Goal: Task Accomplishment & Management: Manage account settings

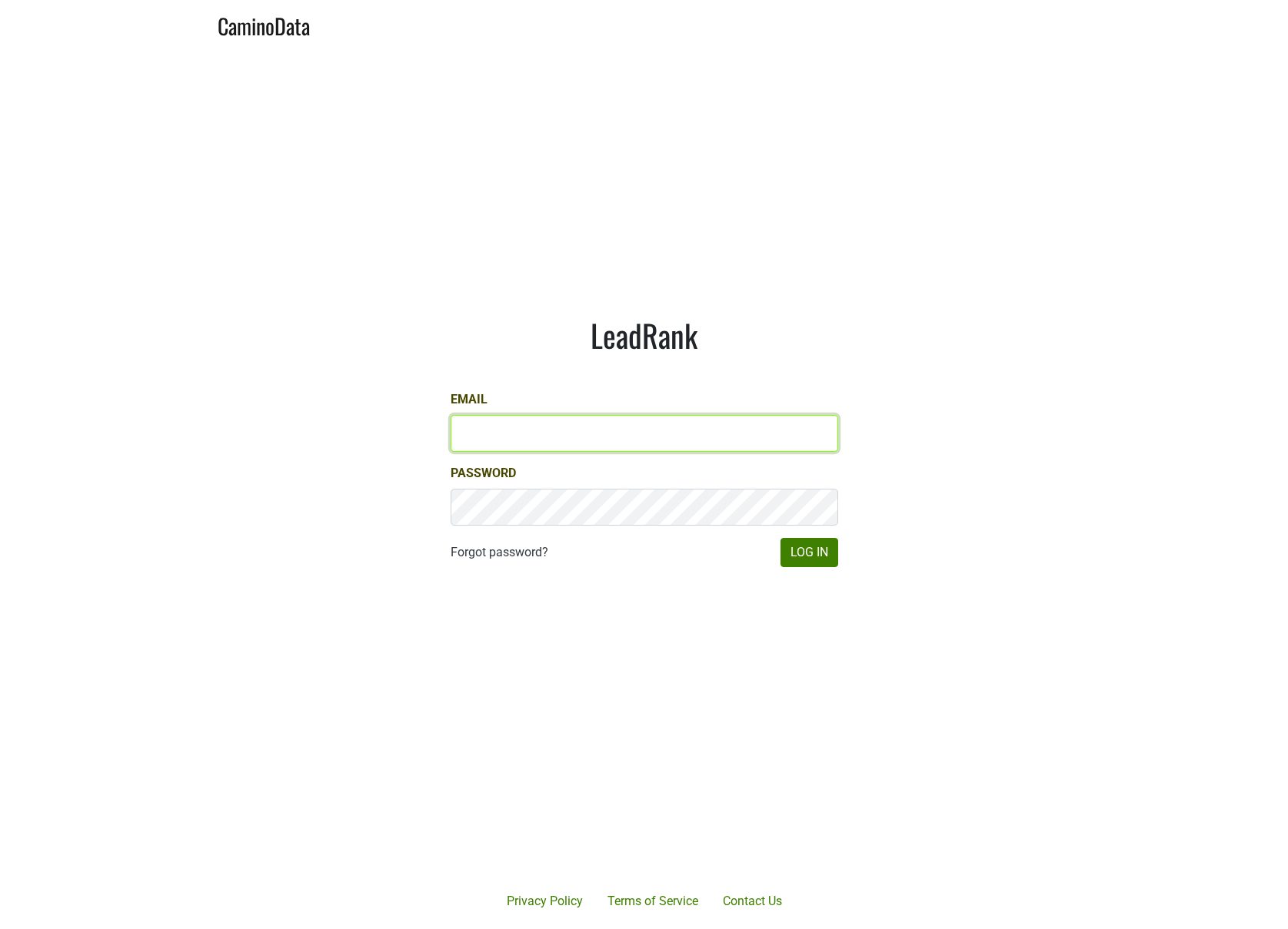
click at [652, 426] on input "Email" at bounding box center [644, 433] width 387 height 37
click at [612, 440] on input "Email" at bounding box center [644, 433] width 387 height 37
type input "jdouches@hundredacre.com"
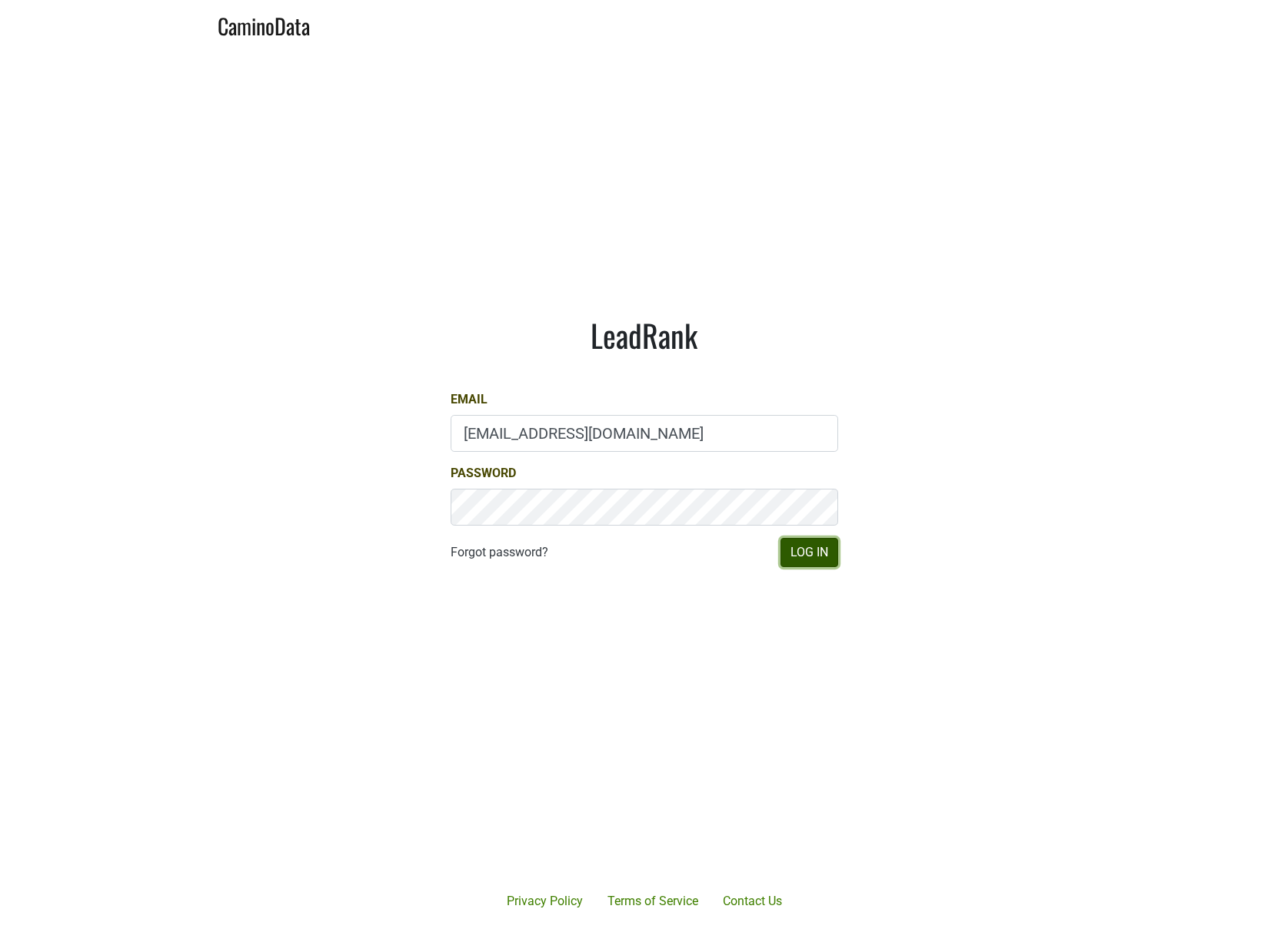
click at [806, 557] on button "Log In" at bounding box center [809, 553] width 58 height 29
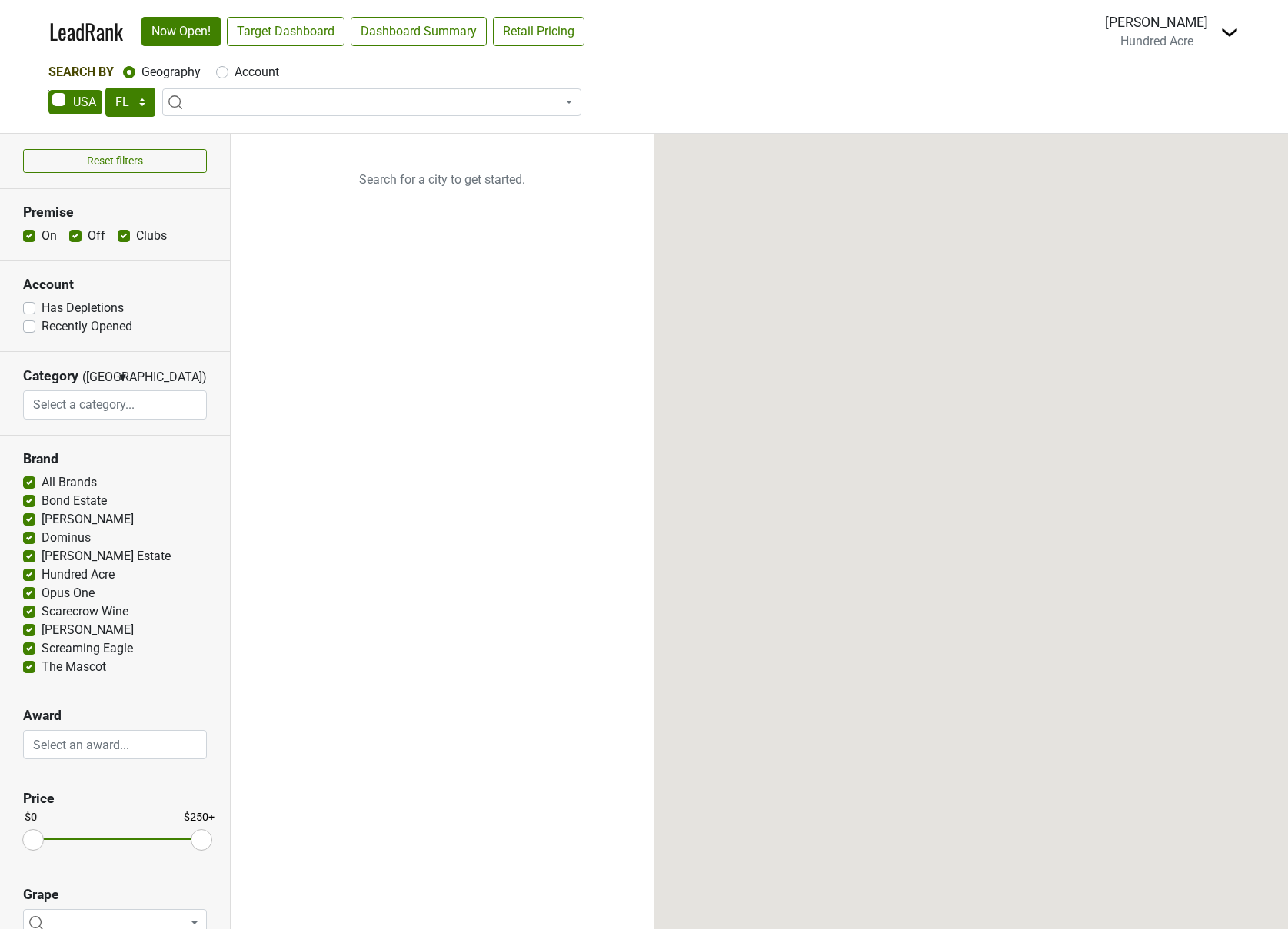
select select "FL"
select select
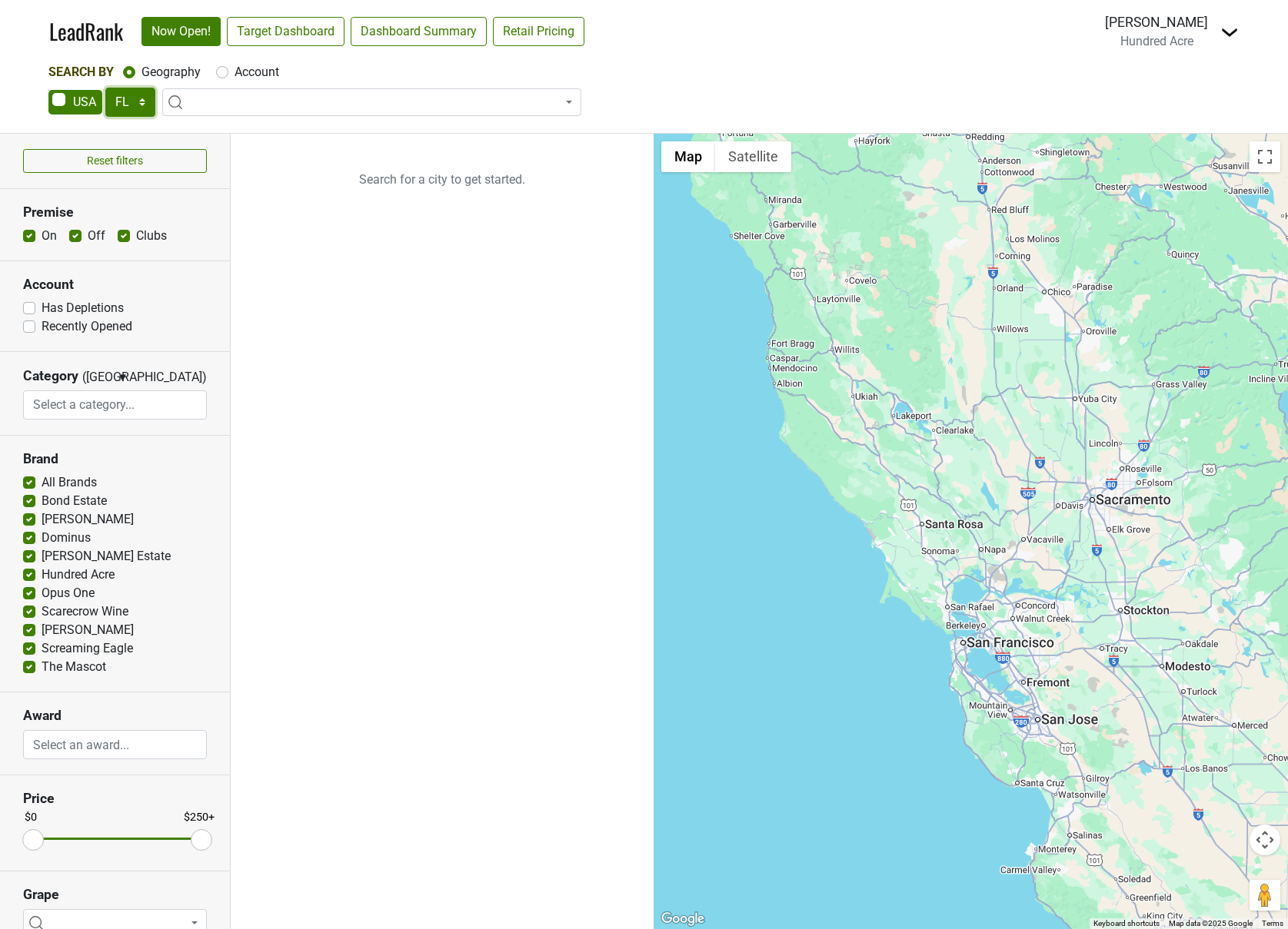
click at [121, 101] on select "AK AL AR AZ CA CO CT DC DE FL GA HI IA ID IL IN KS KY LA MA MD ME MI MN MO MS M…" at bounding box center [130, 103] width 50 height 29
select select "[GEOGRAPHIC_DATA]"
click at [106, 88] on select "AK AL AR AZ CA CO CT DC DE FL GA HI IA ID IL IN KS KY LA MA MD ME MI MN MO MS M…" at bounding box center [130, 103] width 50 height 29
click at [408, 71] on div "Search By Geography Account" at bounding box center [644, 71] width 1191 height 19
click at [403, 41] on link "Dashboard Summary" at bounding box center [418, 31] width 136 height 29
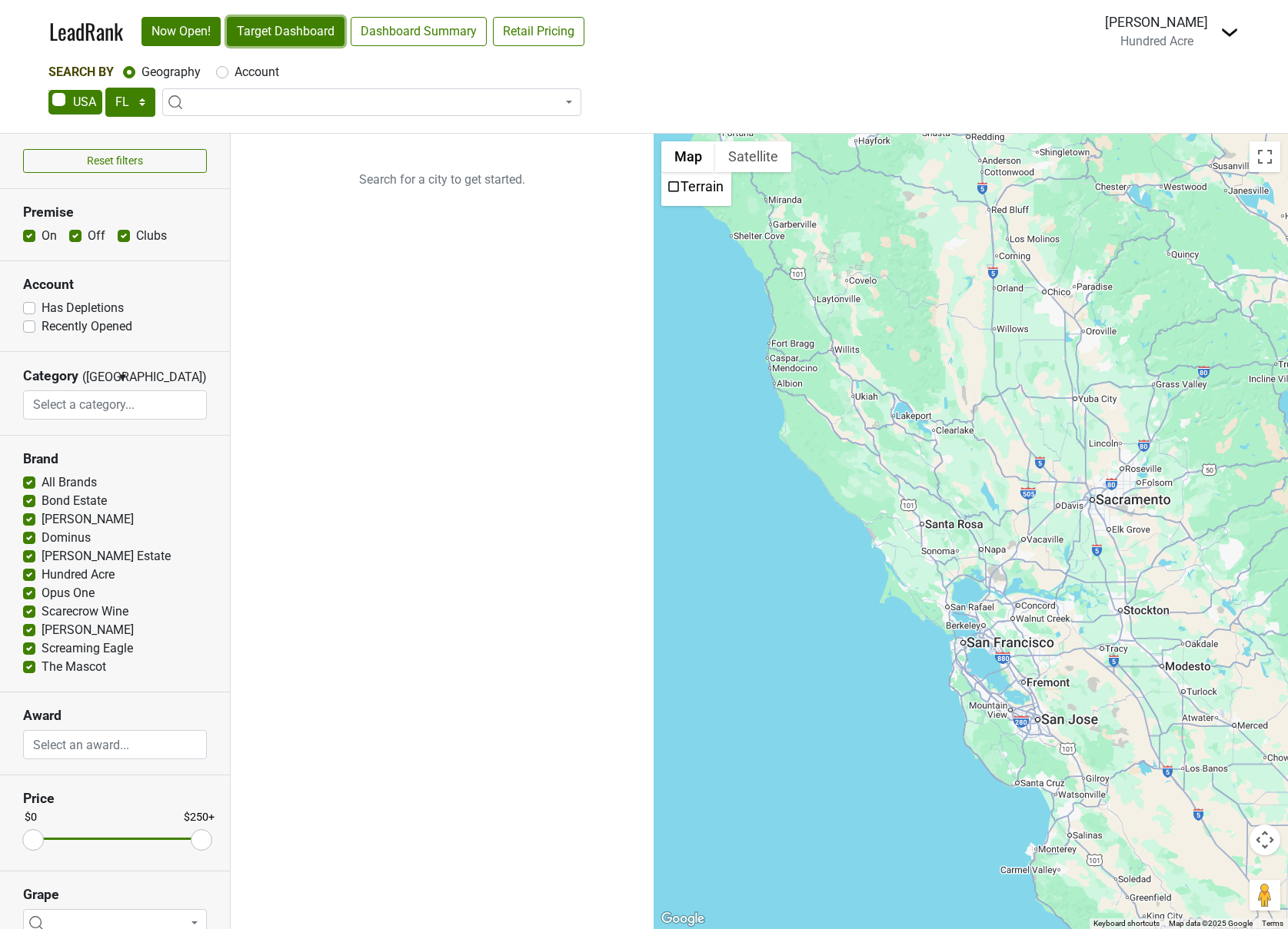
click at [300, 34] on link "Target Dashboard" at bounding box center [286, 31] width 117 height 29
click at [213, 104] on span at bounding box center [372, 102] width 419 height 27
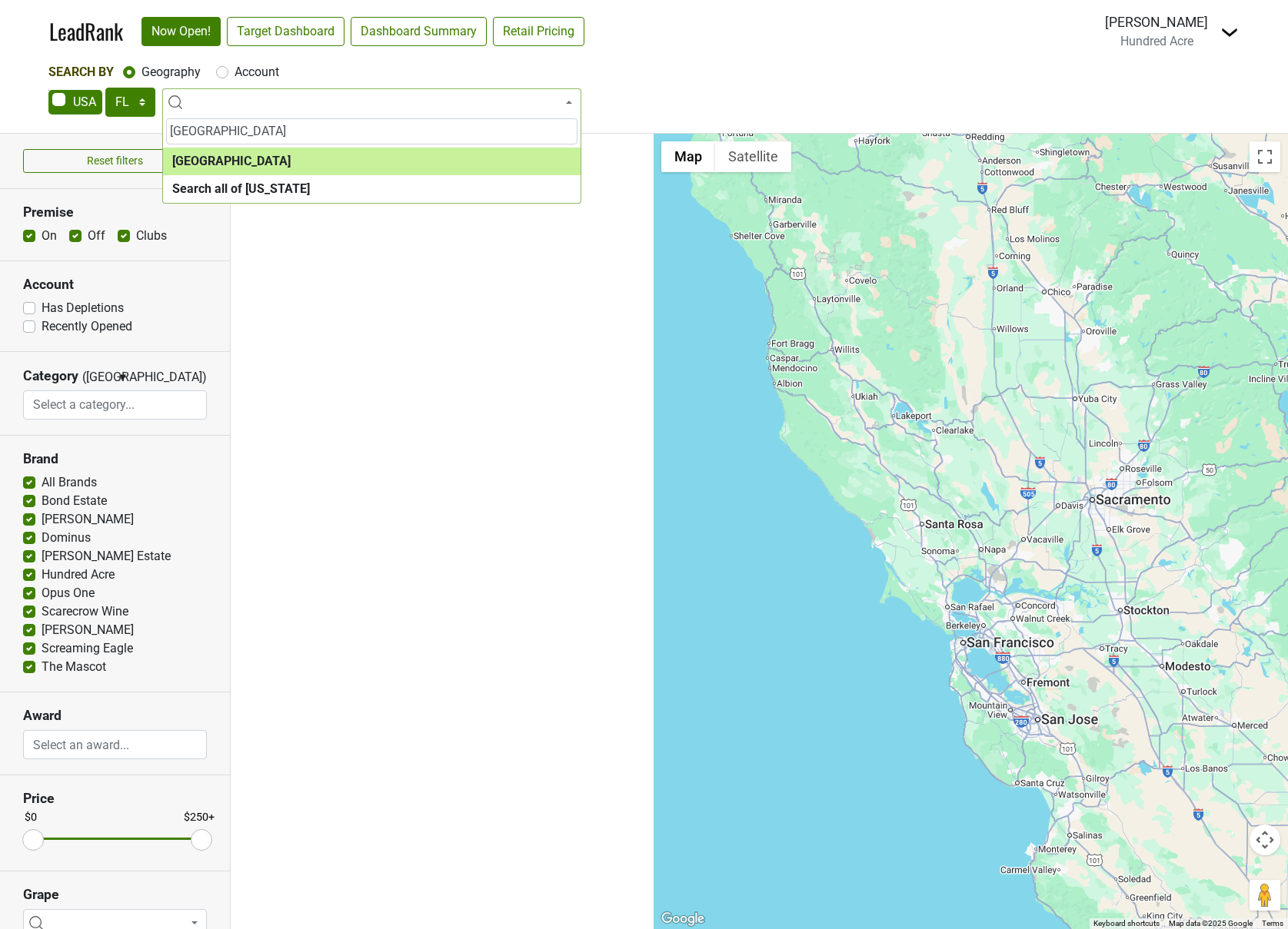
type input "houston"
select select "1108"
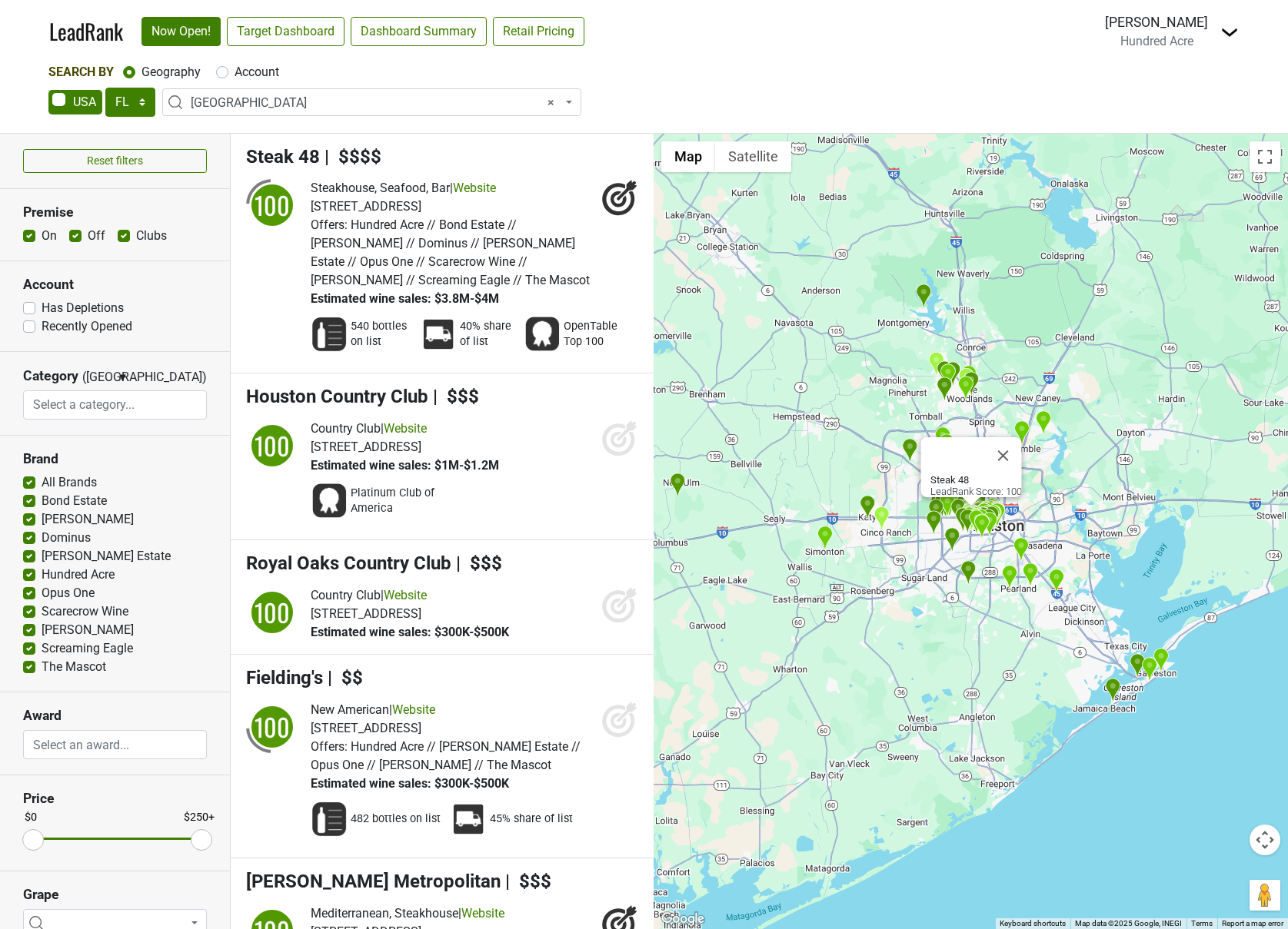
click at [1131, 347] on div "Steak 48 LeadRank Score: 100" at bounding box center [970, 532] width 635 height 796
click at [813, 699] on div "Steak 48 LeadRank Score: 100" at bounding box center [970, 532] width 635 height 796
click at [1015, 449] on button "Close" at bounding box center [1002, 456] width 37 height 37
click at [1257, 843] on button "Map camera controls" at bounding box center [1264, 839] width 30 height 30
click at [1232, 807] on button "Zoom in" at bounding box center [1225, 801] width 30 height 30
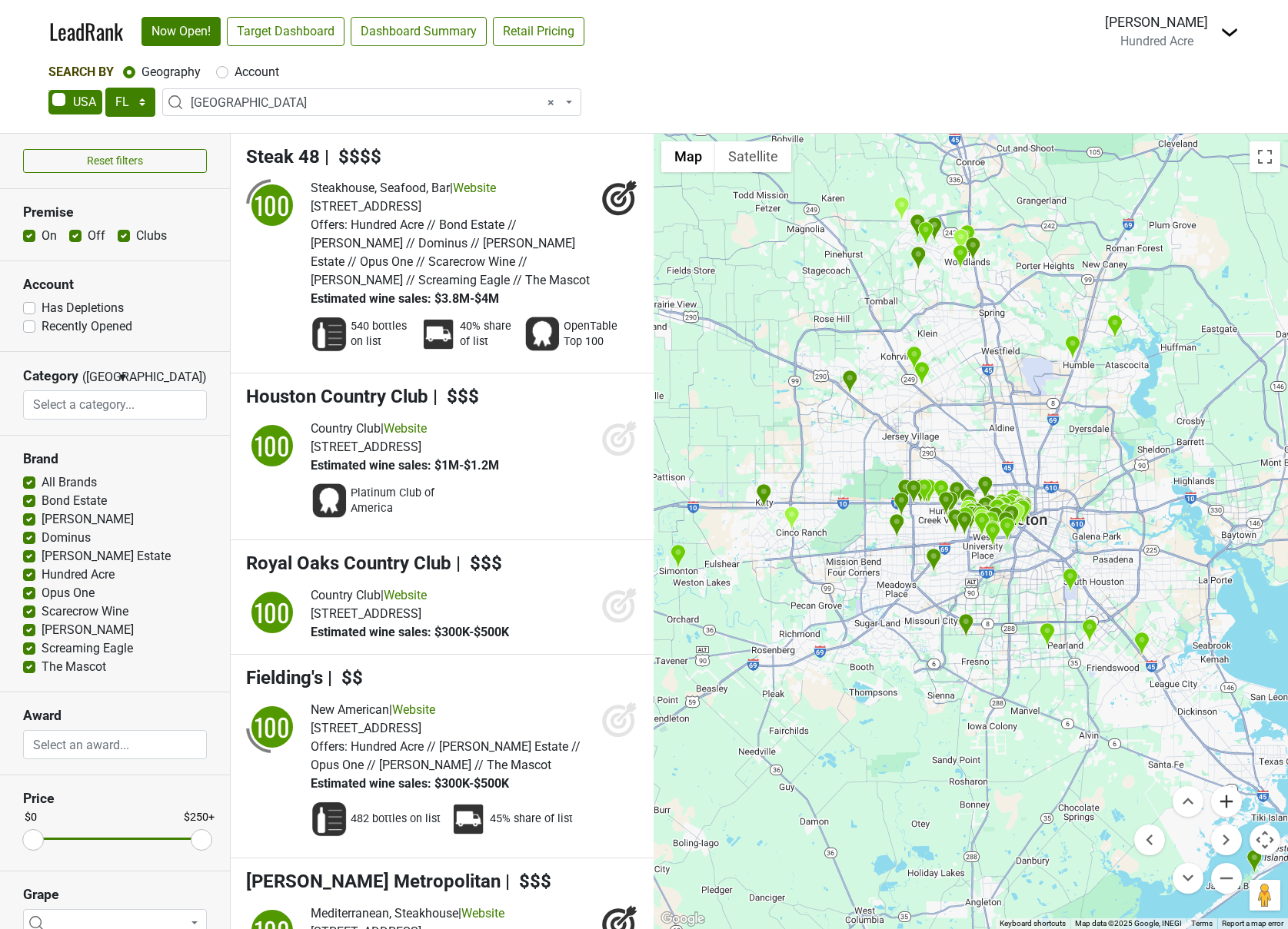
click at [1232, 807] on button "Zoom in" at bounding box center [1225, 801] width 30 height 30
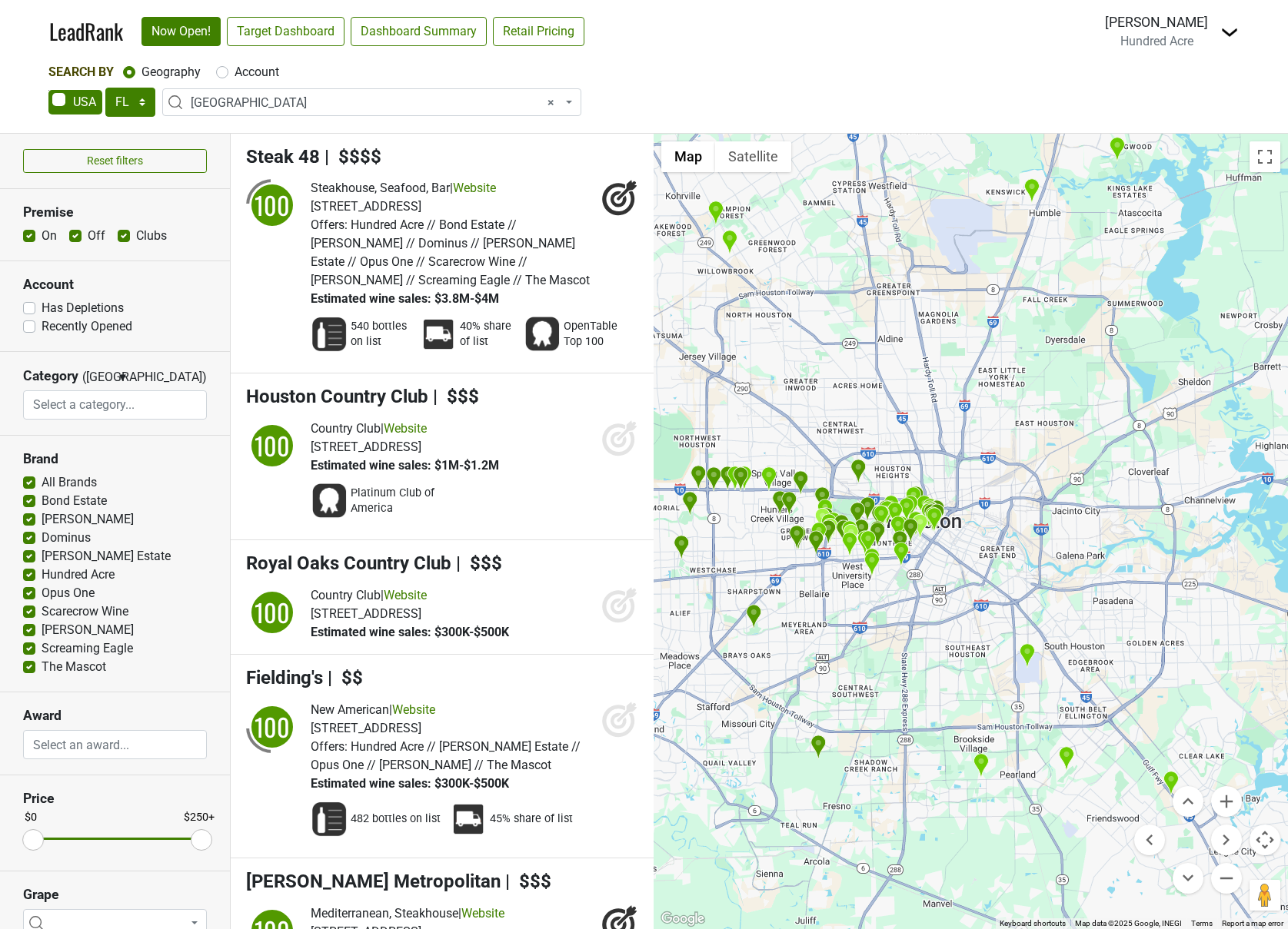
drag, startPoint x: 1061, startPoint y: 704, endPoint x: 913, endPoint y: 717, distance: 148.6
click at [913, 717] on div at bounding box center [970, 532] width 635 height 796
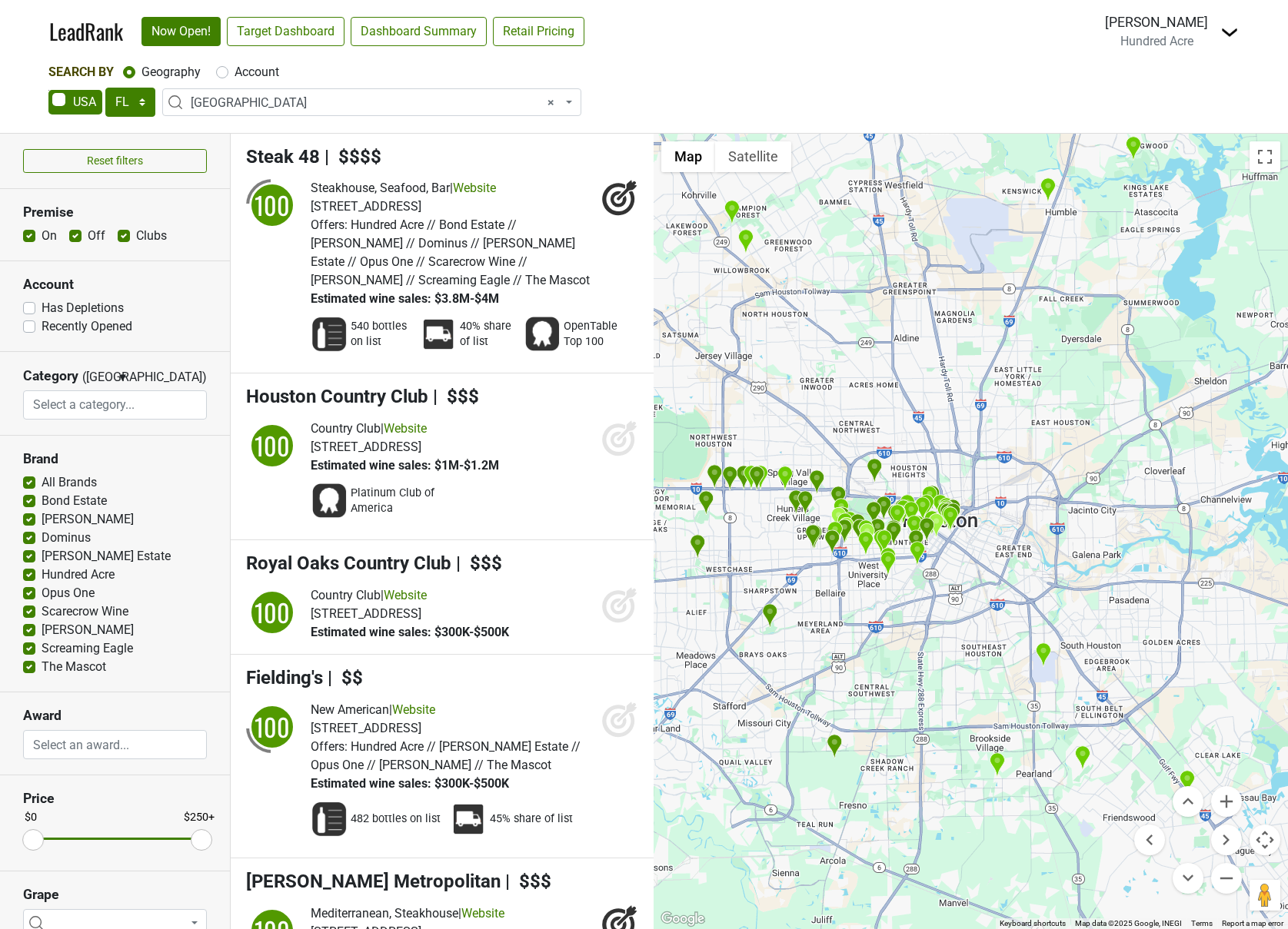
drag, startPoint x: 828, startPoint y: 659, endPoint x: 854, endPoint y: 659, distance: 26.0
click at [854, 659] on div at bounding box center [970, 532] width 635 height 796
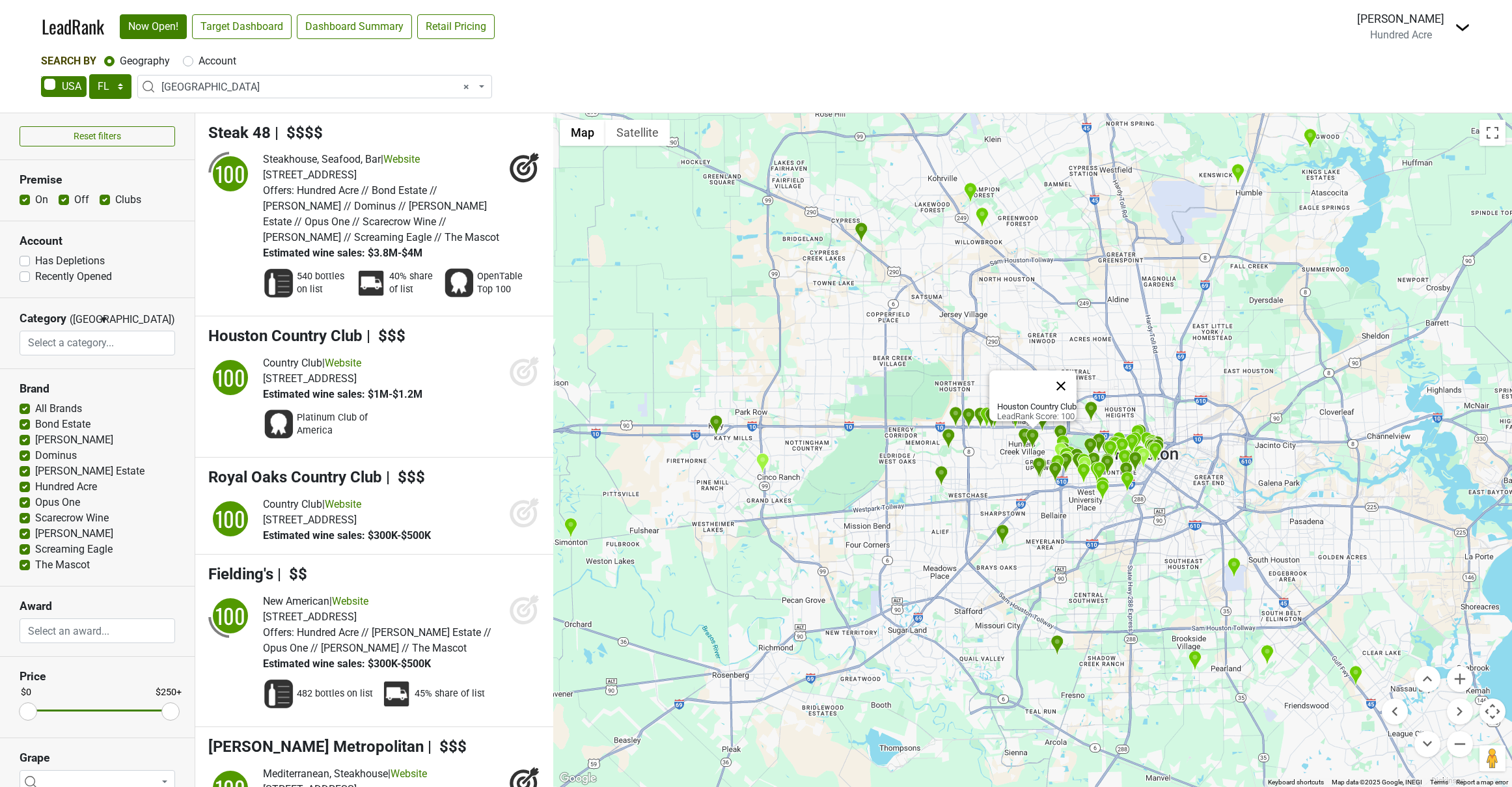
click at [1076, 381] on button "Close" at bounding box center [1061, 386] width 31 height 31
click at [1090, 683] on button "Zoom in" at bounding box center [1460, 678] width 26 height 26
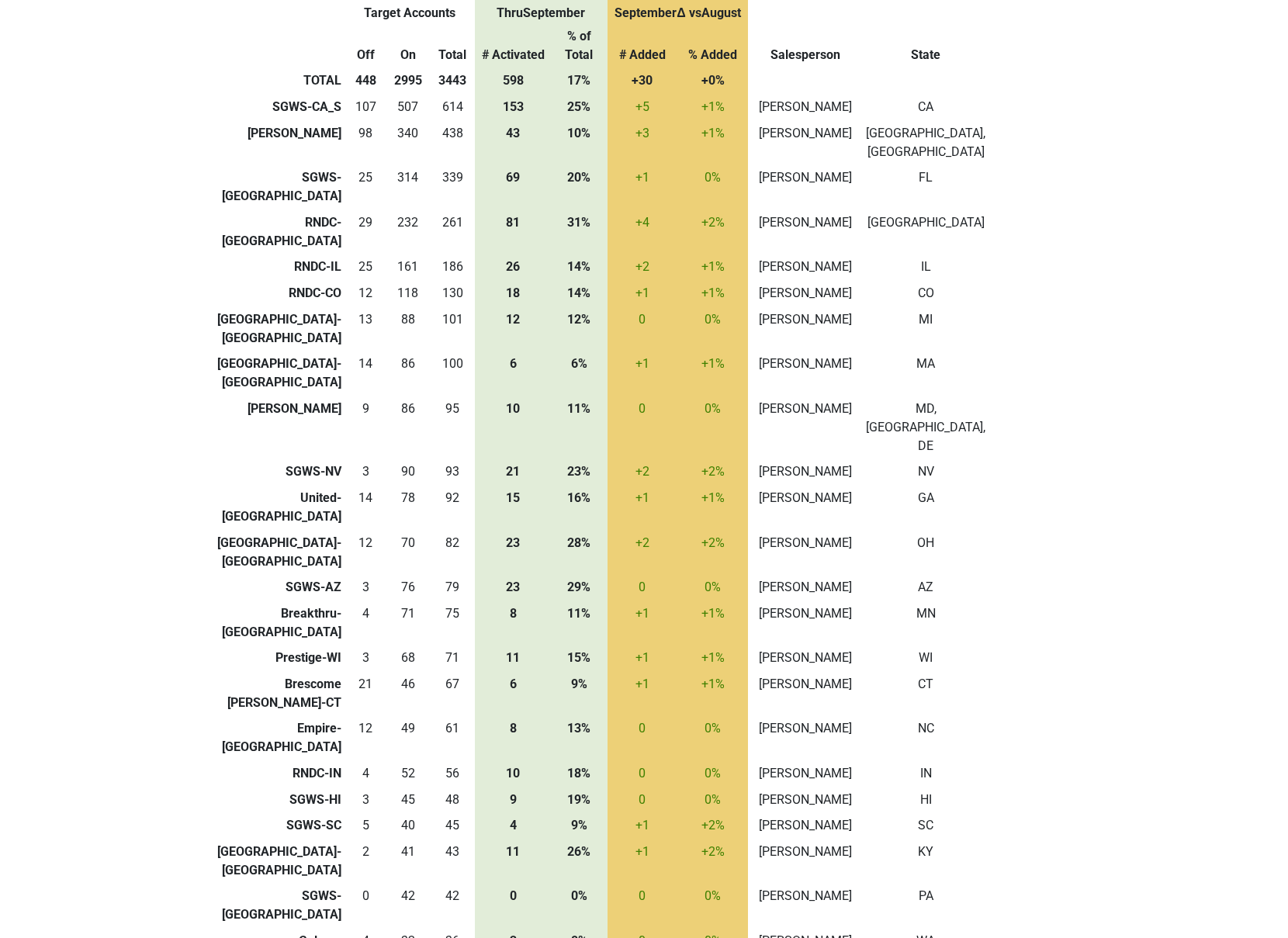
scroll to position [9, 0]
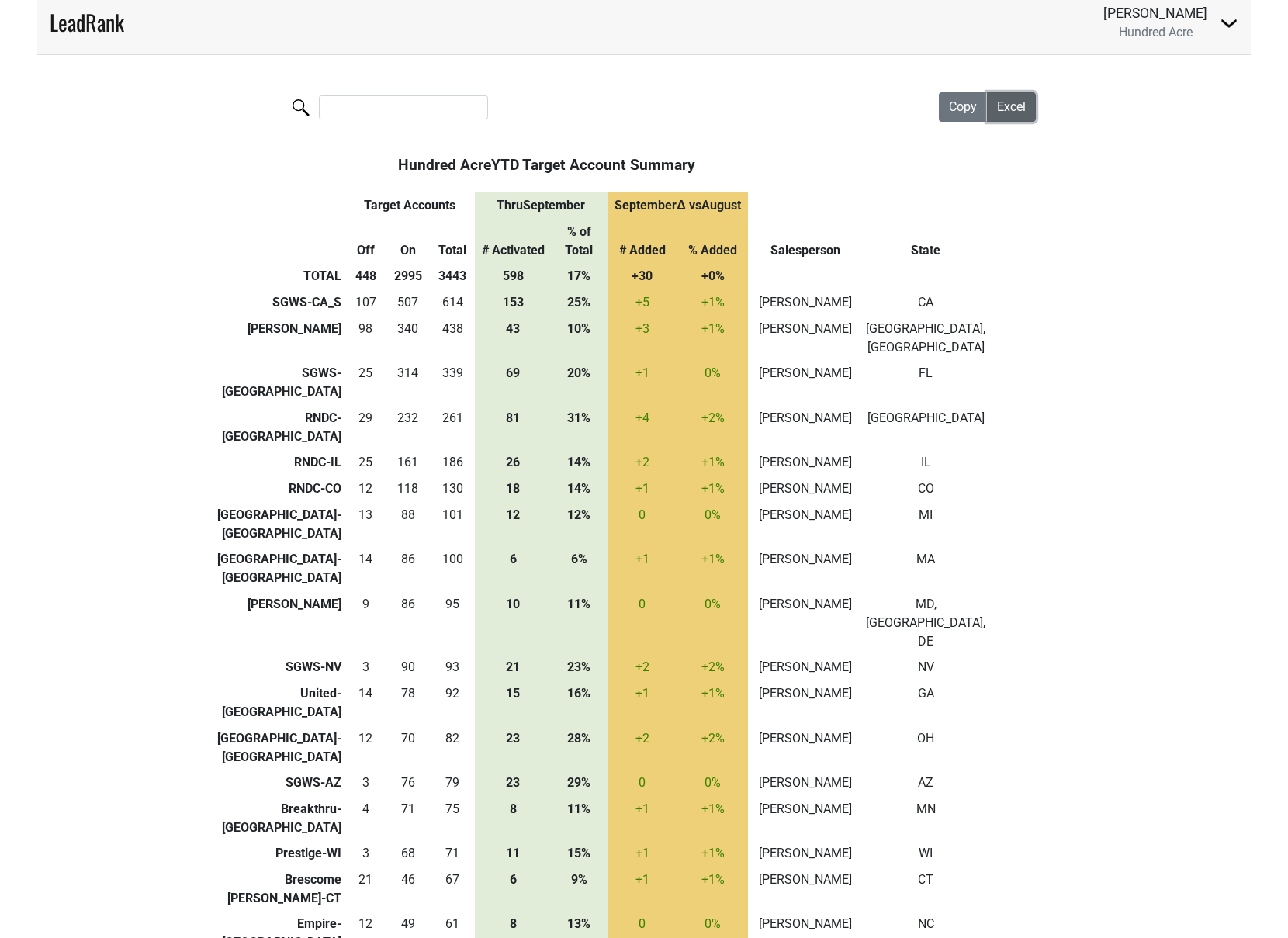
click at [1010, 110] on span "Excel" at bounding box center [1011, 107] width 29 height 15
click at [1012, 109] on span "Excel" at bounding box center [1011, 107] width 29 height 15
click at [1223, 26] on img at bounding box center [1229, 23] width 19 height 19
click at [1177, 73] on link "Switch to Fortunate Son" at bounding box center [1146, 78] width 184 height 25
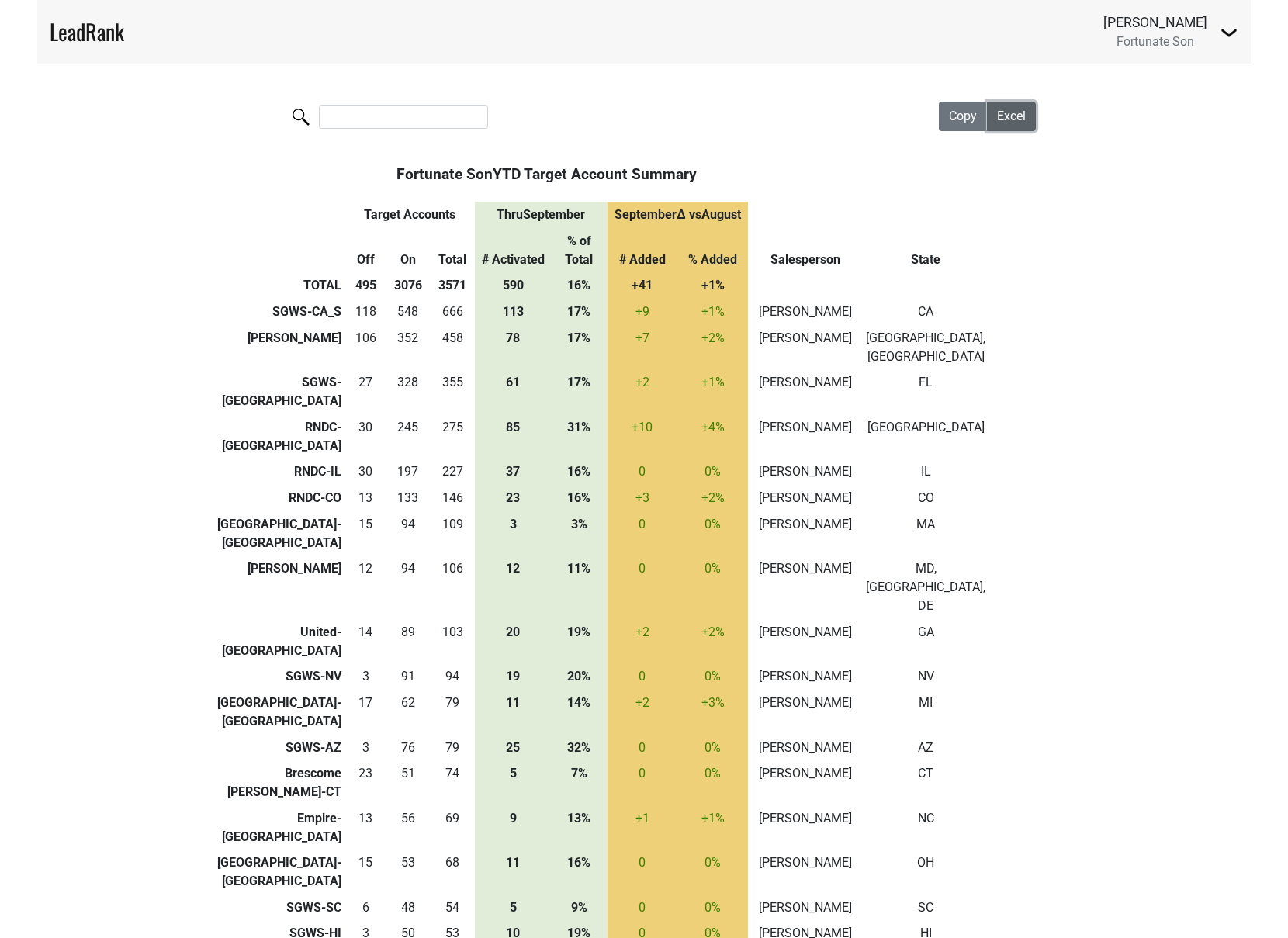
click at [1013, 117] on span "Excel" at bounding box center [1011, 116] width 29 height 15
click at [1235, 35] on img at bounding box center [1229, 33] width 19 height 19
click at [1156, 85] on link "Switch to Summer Dreams" at bounding box center [1132, 87] width 208 height 25
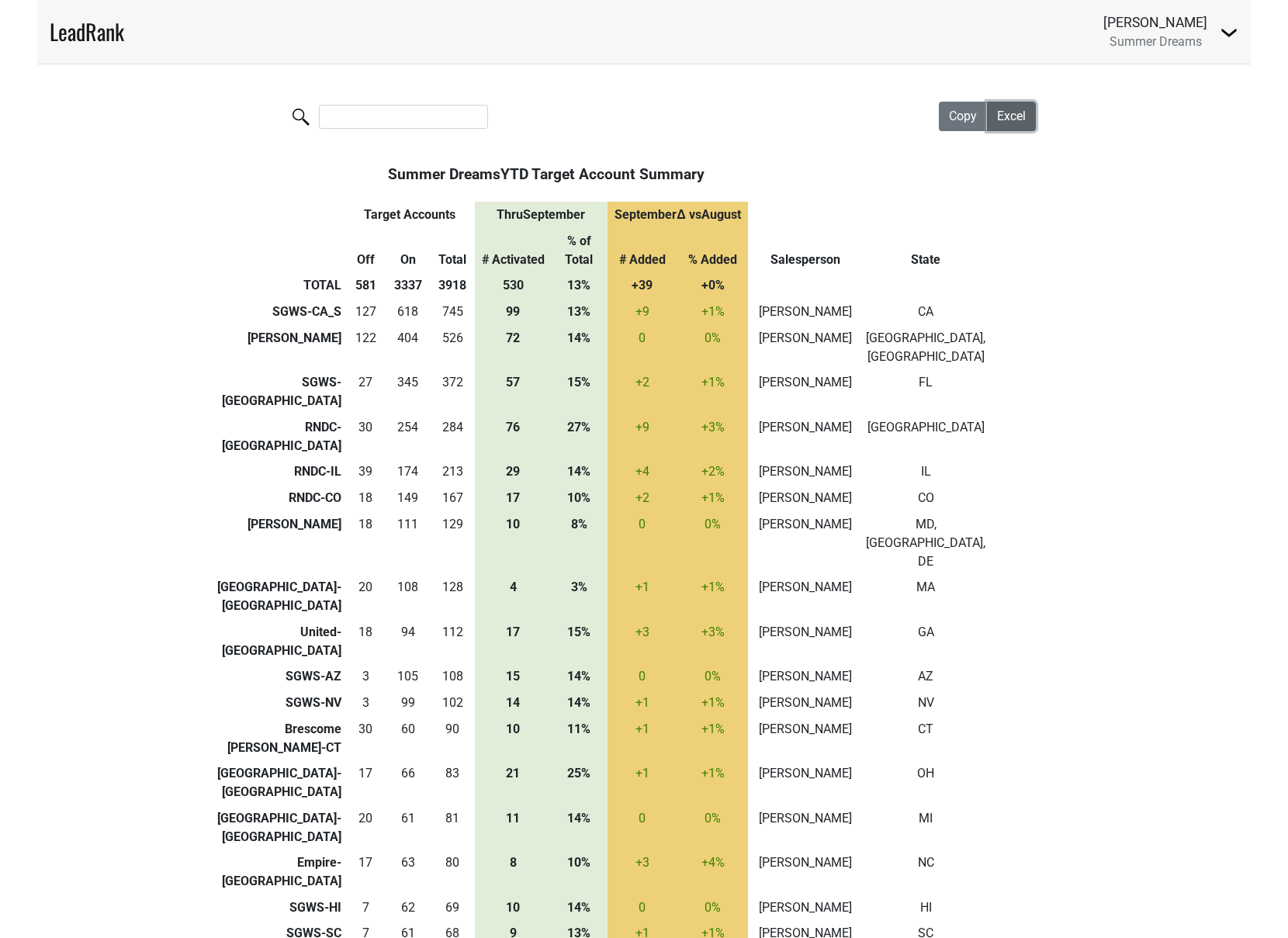
click at [1010, 118] on span "Excel" at bounding box center [1011, 116] width 29 height 15
click at [1229, 42] on div "[PERSON_NAME] Summer Dreams Switch to [GEOGRAPHIC_DATA] Switch to Fortunate Son" at bounding box center [1171, 32] width 135 height 39
click at [1230, 39] on img at bounding box center [1229, 33] width 19 height 19
click at [1127, 65] on link "Switch to Hundred Acre" at bounding box center [1132, 62] width 208 height 25
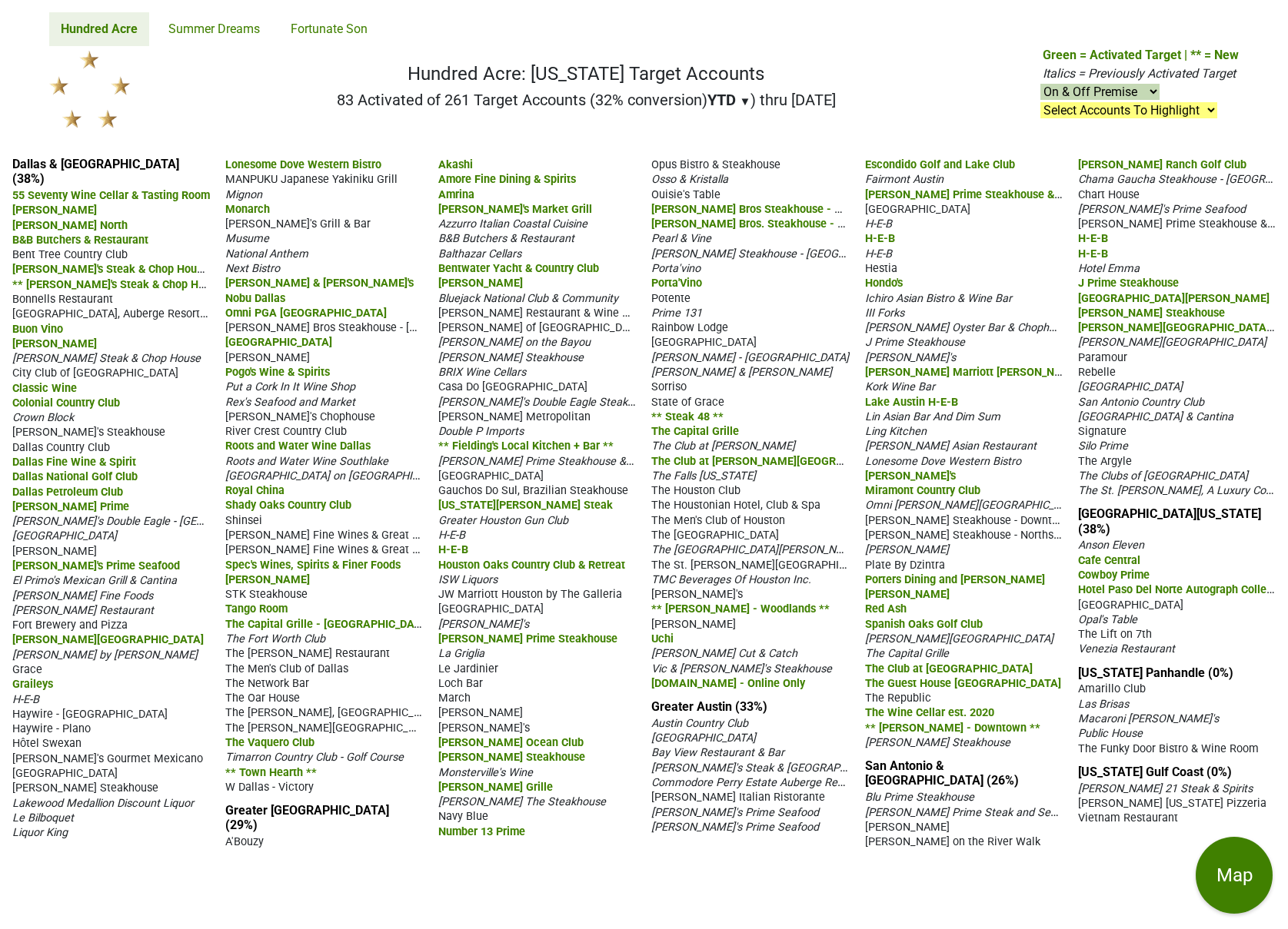
click at [1133, 90] on select "On & Off Premise On Premise Off Premise Country Clubs Only" at bounding box center [1100, 92] width 119 height 17
select select "on"
click at [1041, 84] on select "On & Off Premise On Premise Off Premise Country Clubs Only" at bounding box center [1100, 92] width 119 height 17
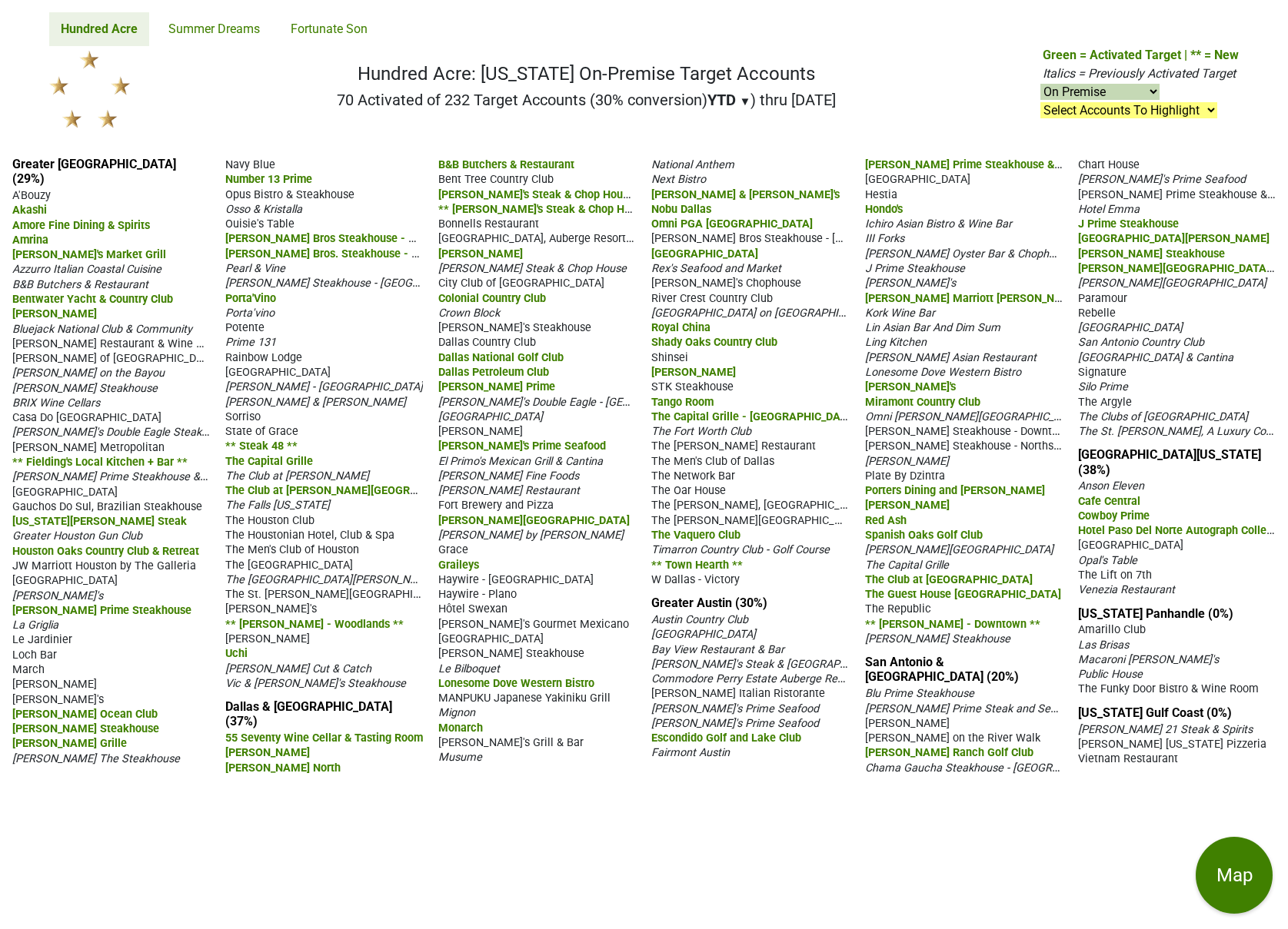
select select "on"
click at [236, 30] on link "Summer Dreams" at bounding box center [213, 29] width 114 height 34
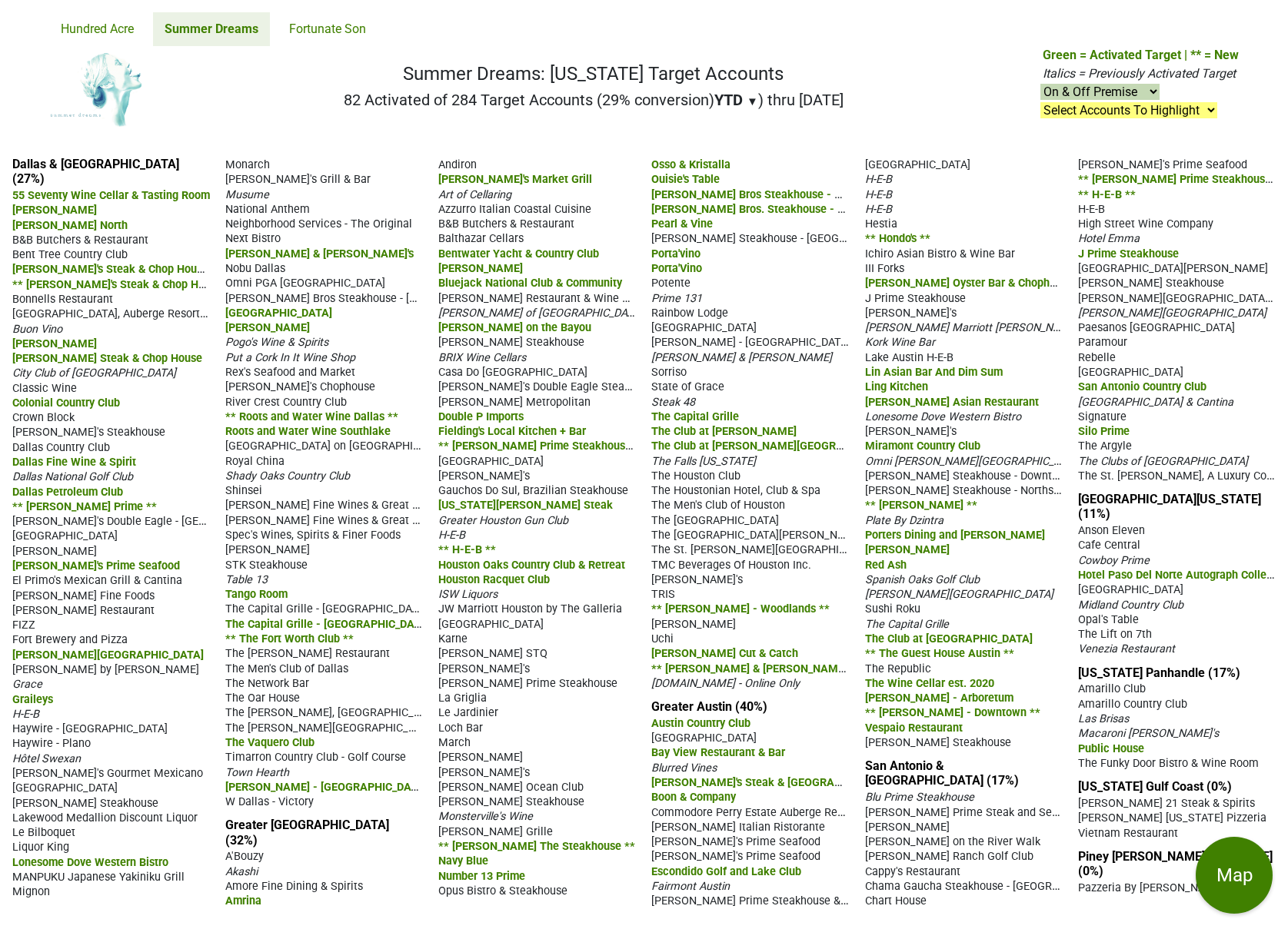
click at [1095, 96] on select "On & Off Premise On Premise Off Premise Country Clubs Only" at bounding box center [1100, 92] width 119 height 17
select select "on"
click at [1041, 84] on select "On & Off Premise On Premise Off Premise Country Clubs Only" at bounding box center [1100, 92] width 119 height 17
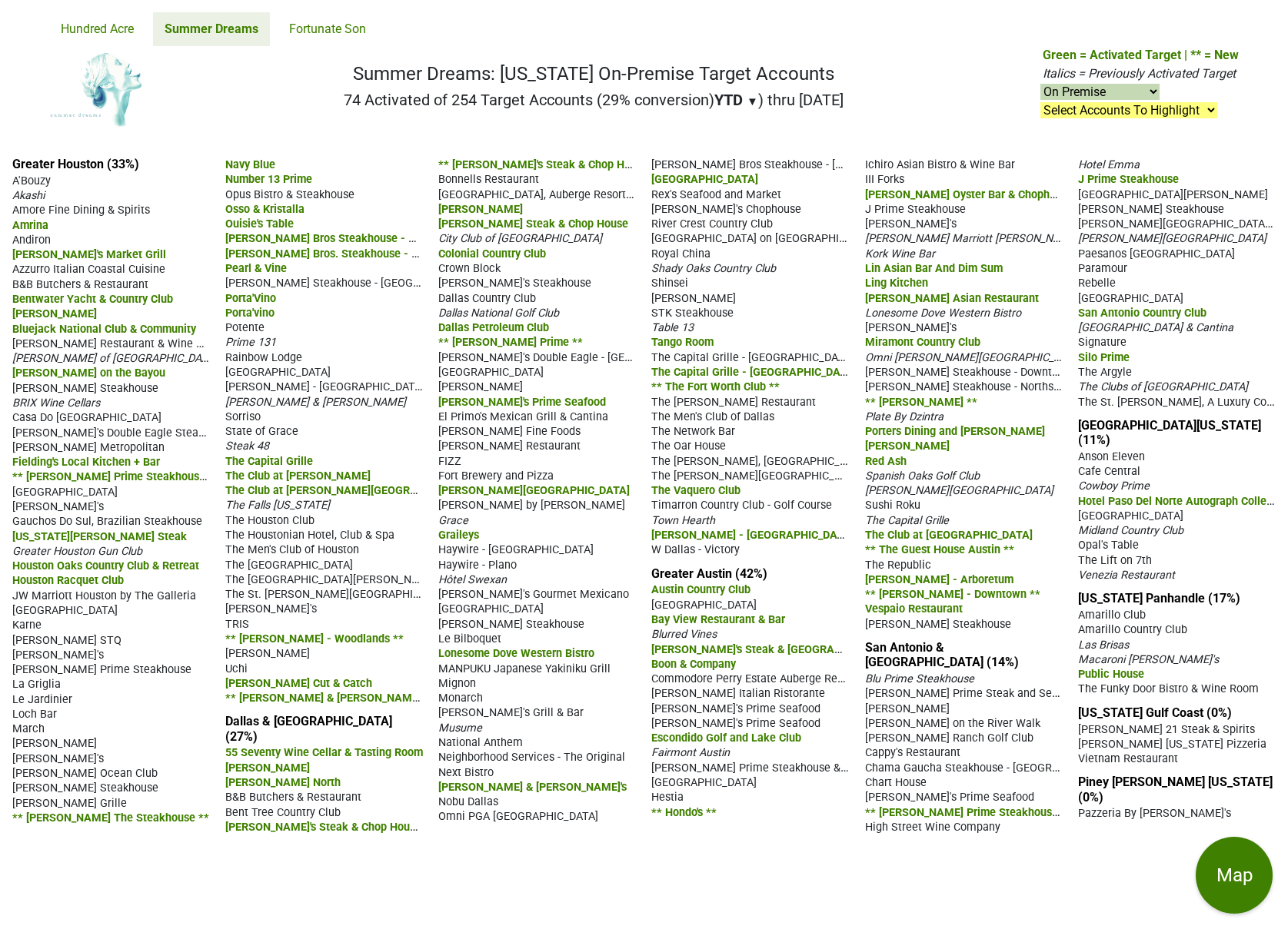
select select "on"
click at [333, 32] on link "Fortunate Son" at bounding box center [328, 29] width 100 height 34
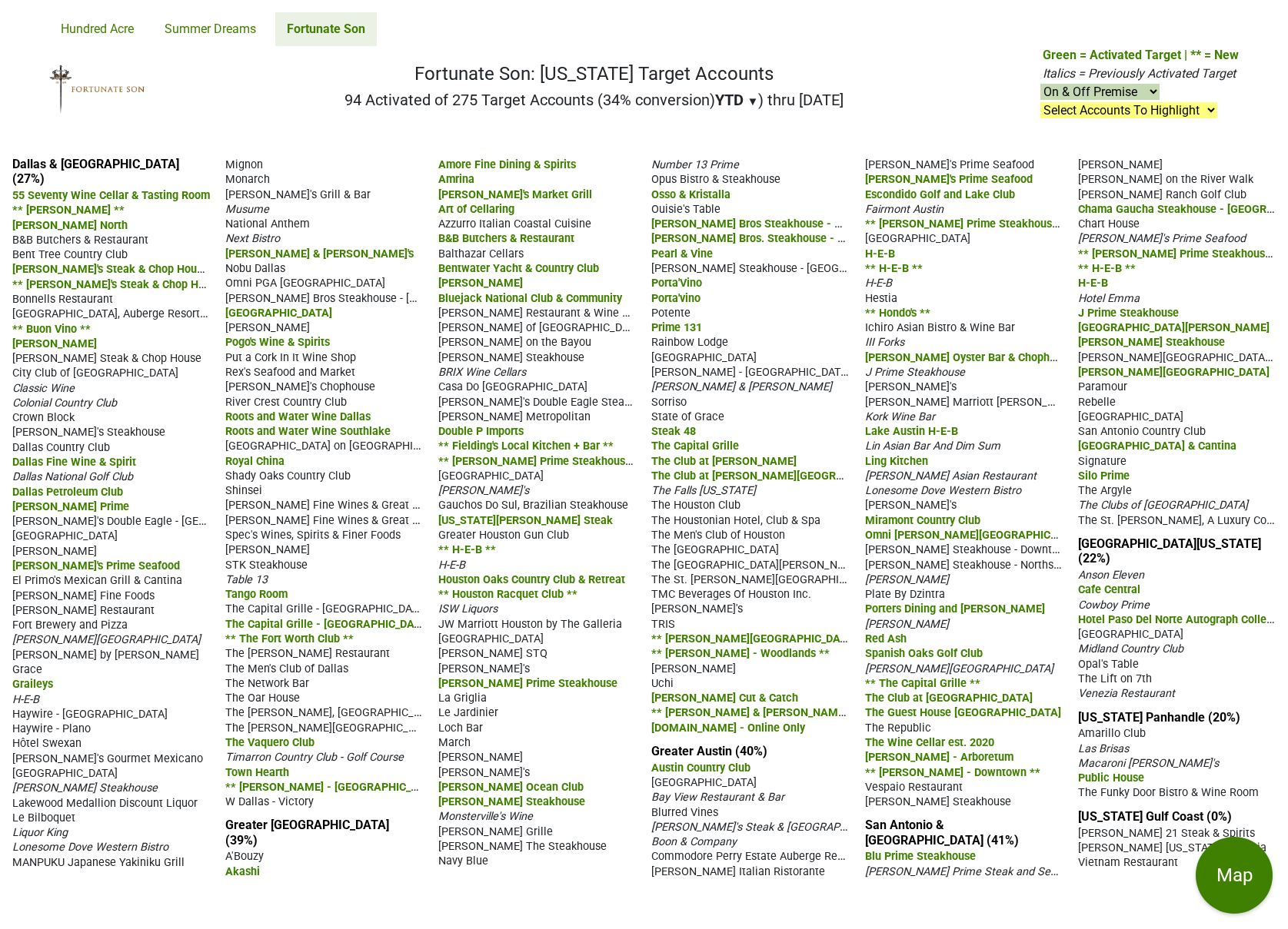
click at [1132, 98] on select "On & Off Premise On Premise Off Premise Country Clubs Only" at bounding box center [1100, 92] width 119 height 17
select select "on"
click at [1041, 84] on select "On & Off Premise On Premise Off Premise Country Clubs Only" at bounding box center [1100, 92] width 119 height 17
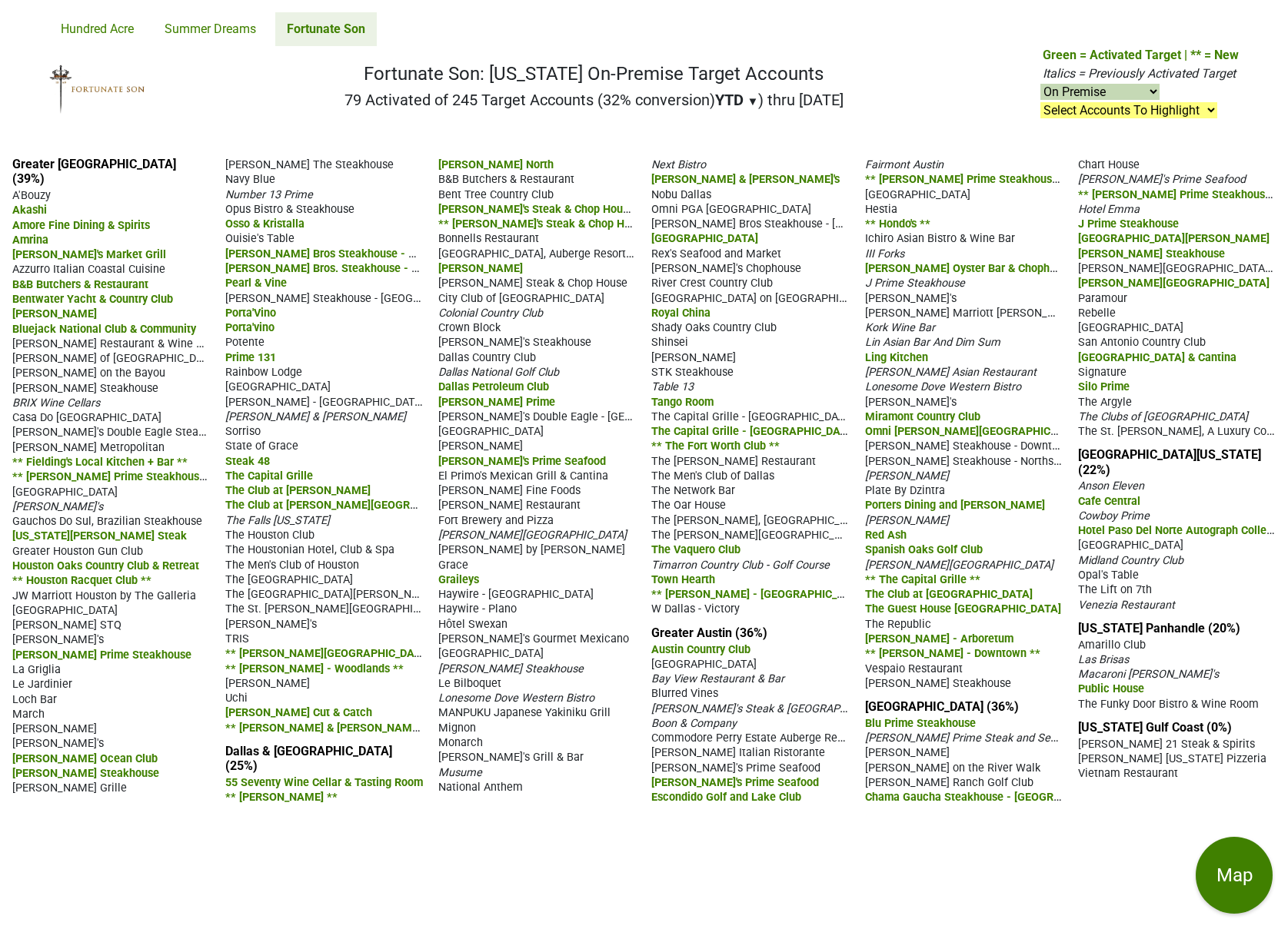
select select "on"
click at [106, 30] on link "Hundred Acre" at bounding box center [97, 29] width 96 height 34
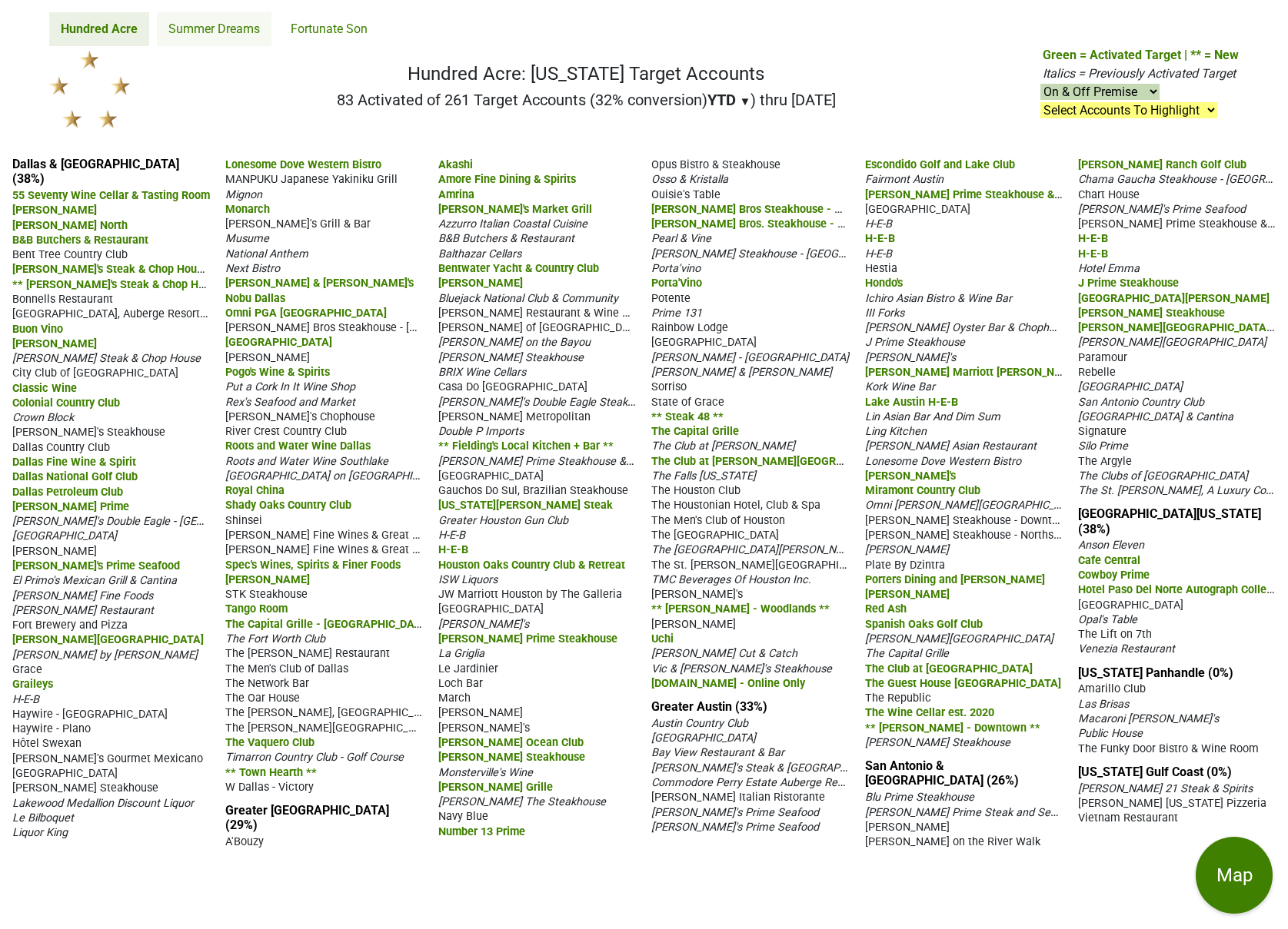
click at [191, 35] on link "Summer Dreams" at bounding box center [213, 29] width 114 height 34
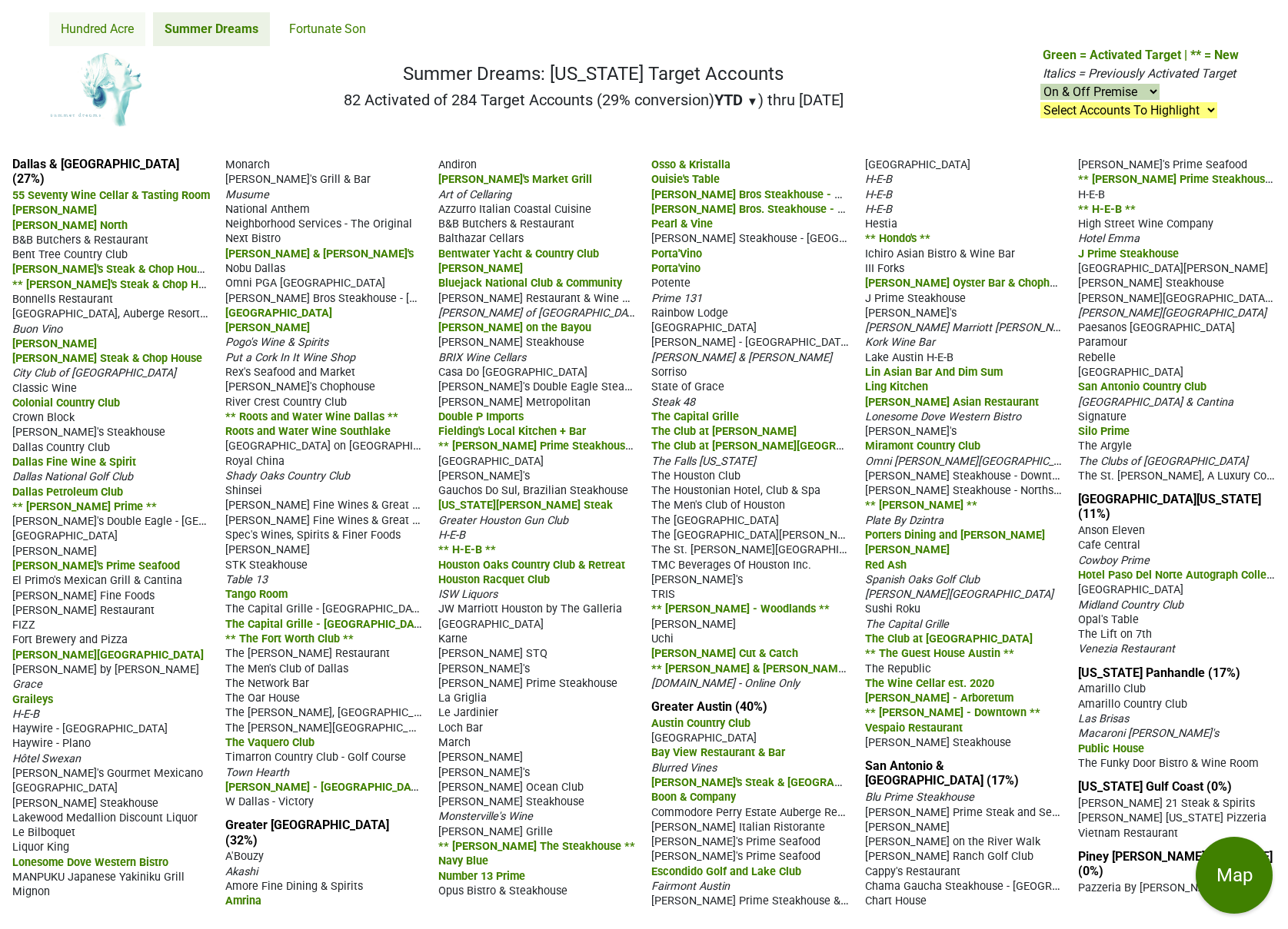
click at [122, 34] on link "Hundred Acre" at bounding box center [97, 29] width 96 height 34
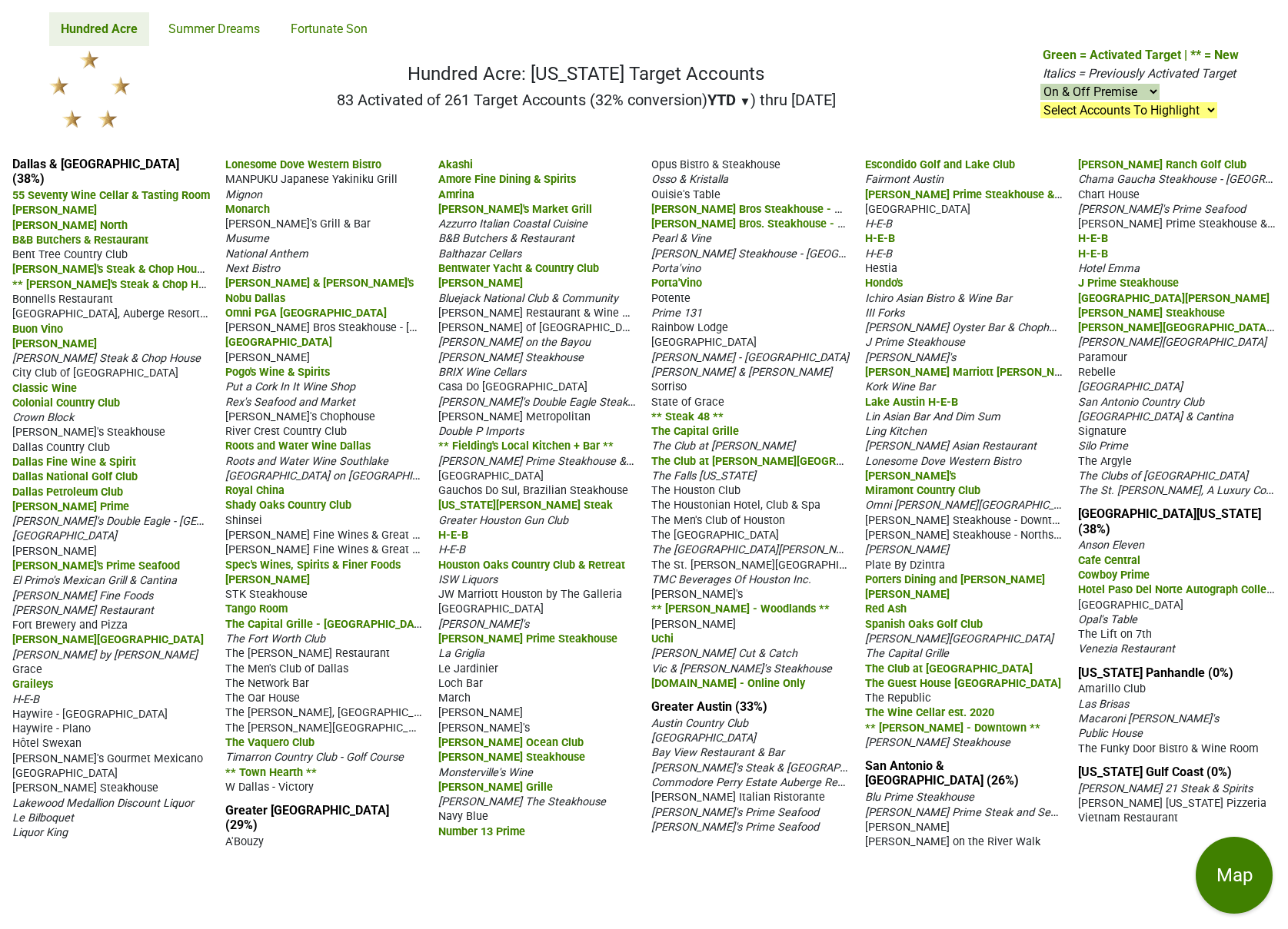
click at [279, 106] on nav "Hundred Acre: Texas Target Accounts 83 Activated of 261 Target Accounts (32% co…" at bounding box center [644, 95] width 1214 height 99
click at [214, 31] on link "Summer Dreams" at bounding box center [213, 29] width 114 height 34
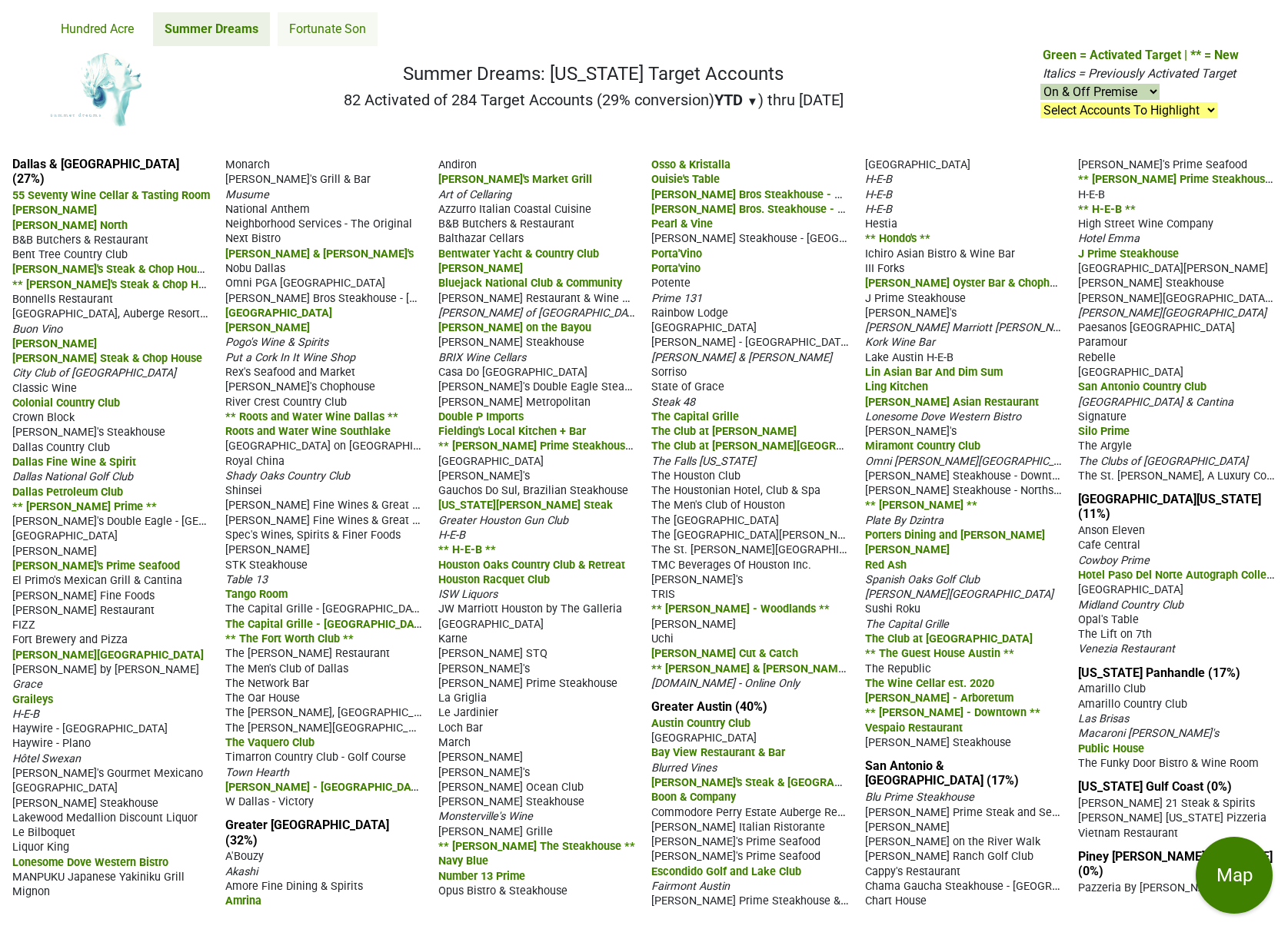
click at [340, 32] on link "Fortunate Son" at bounding box center [328, 29] width 100 height 34
